Goal: Task Accomplishment & Management: Complete application form

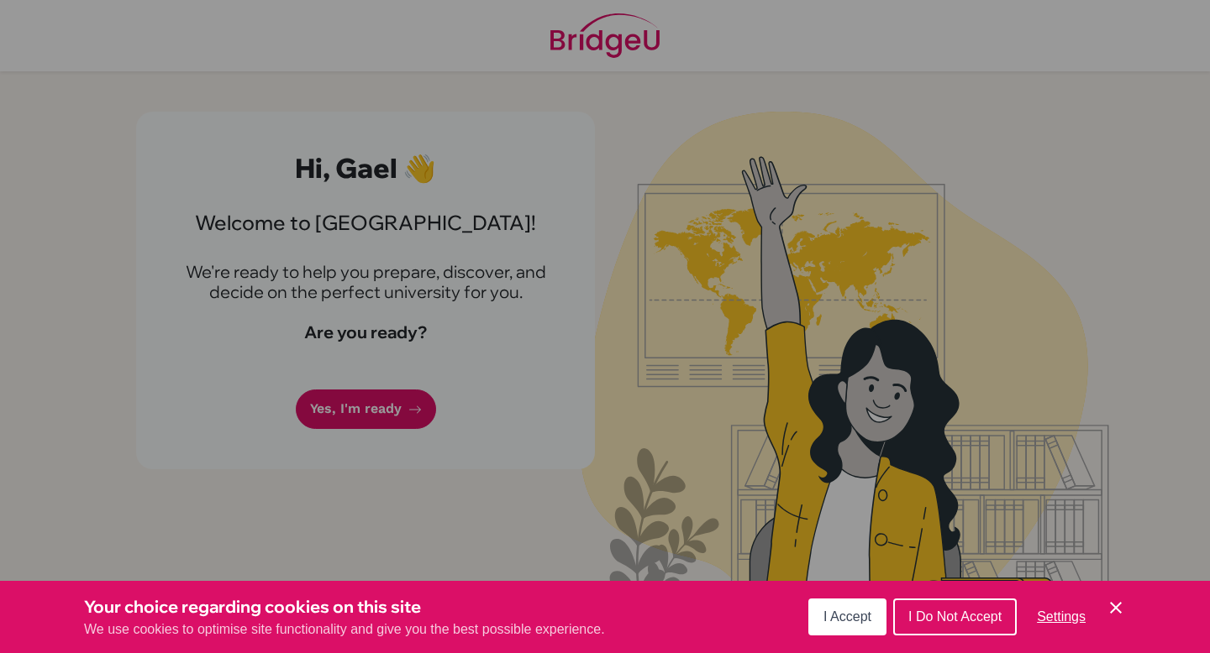
click at [1122, 606] on icon "Cookie Control Close Icon" at bounding box center [1115, 608] width 20 height 20
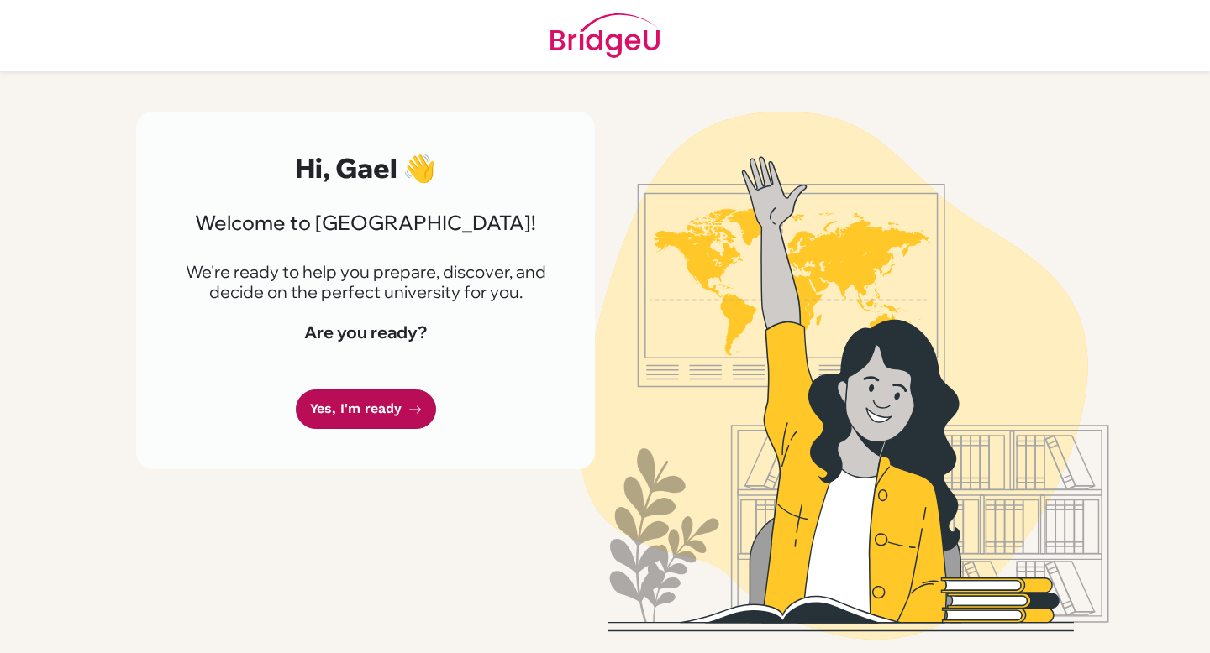
click at [388, 415] on link "Yes, I'm ready" at bounding box center [366, 409] width 140 height 39
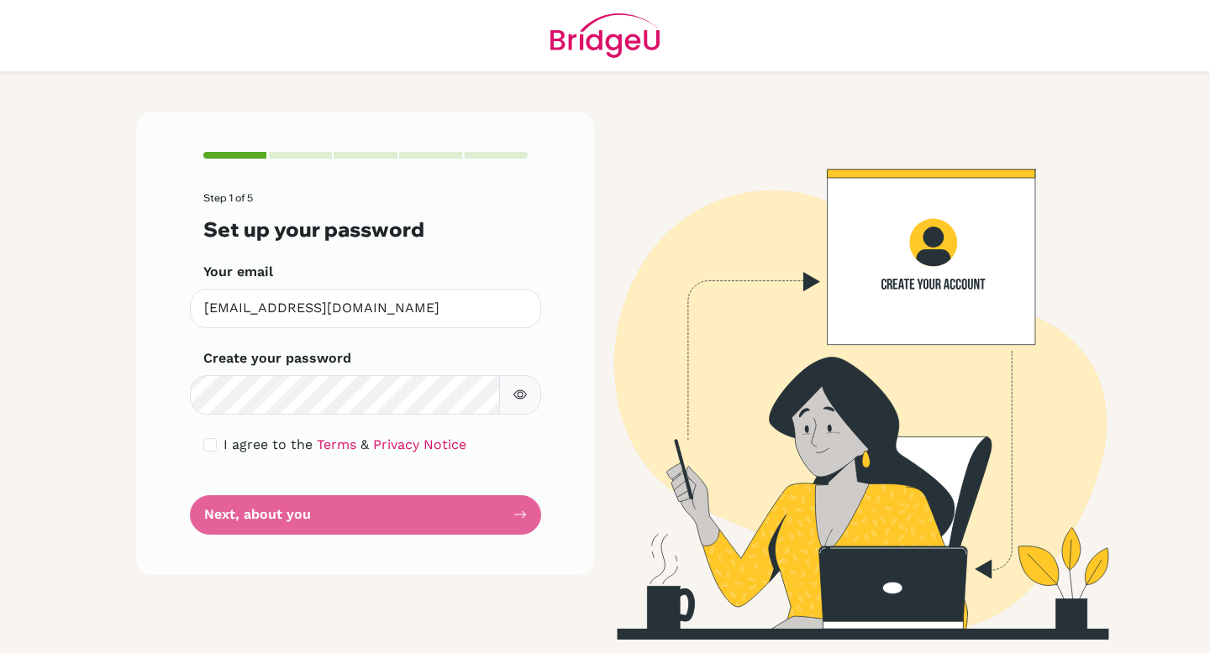
click at [258, 518] on form "Step 1 of 5 Set up your password Your email [EMAIL_ADDRESS][DOMAIN_NAME] Invali…" at bounding box center [365, 363] width 324 height 342
click at [214, 443] on input "checkbox" at bounding box center [209, 444] width 13 height 13
checkbox input "true"
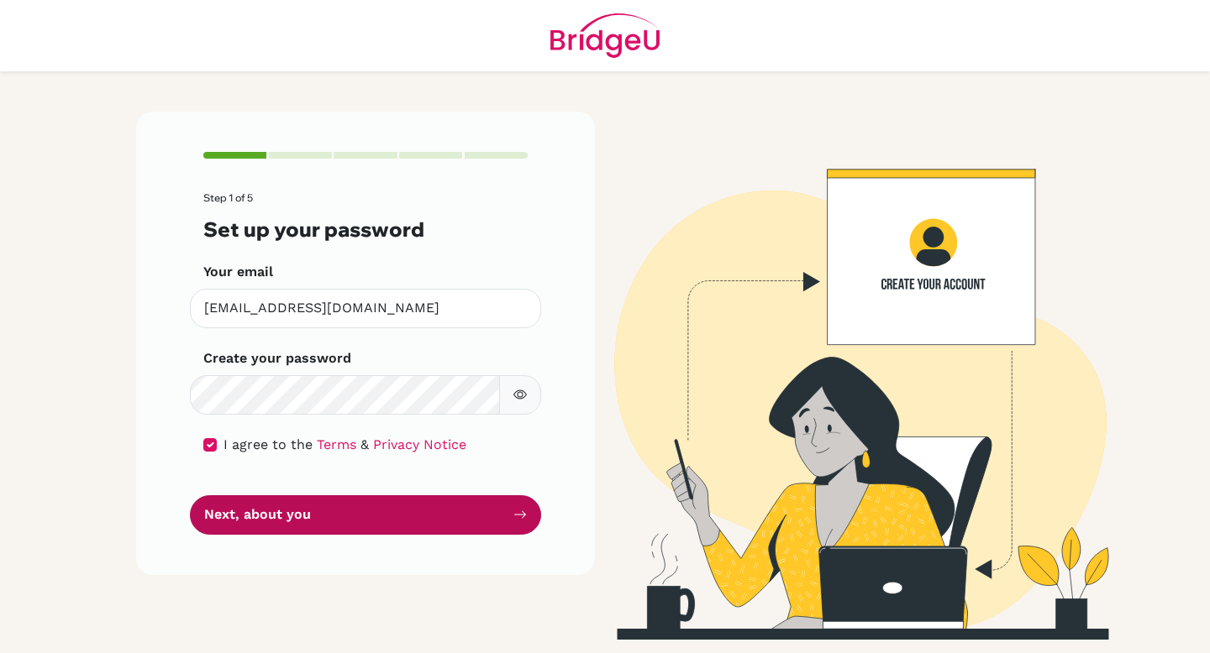
click at [234, 522] on button "Next, about you" at bounding box center [365, 515] width 351 height 39
